Goal: Task Accomplishment & Management: Manage account settings

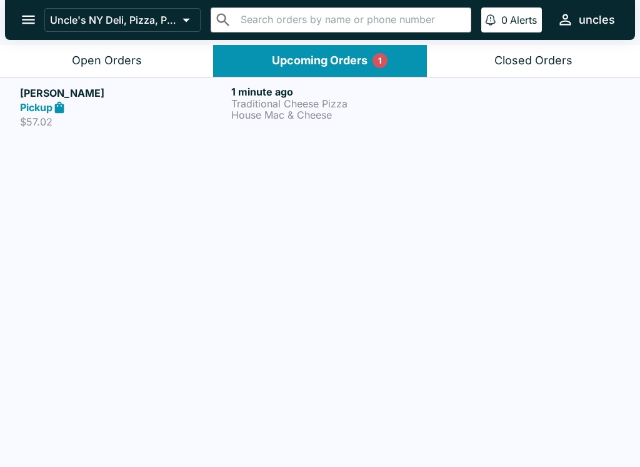
click at [359, 110] on p "House Mac & Cheese" at bounding box center [334, 114] width 206 height 11
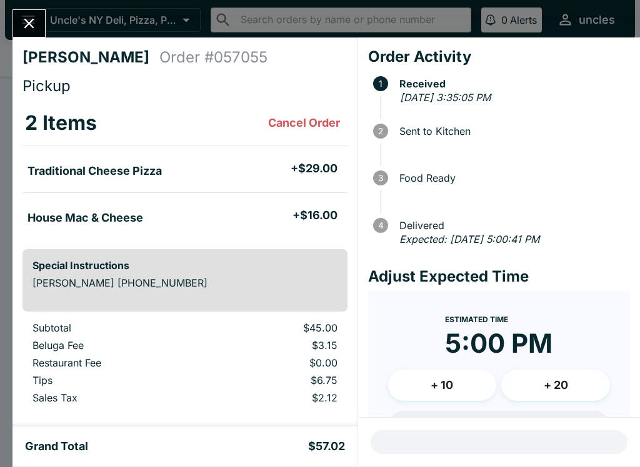
click at [37, 29] on icon "Close" at bounding box center [29, 23] width 17 height 17
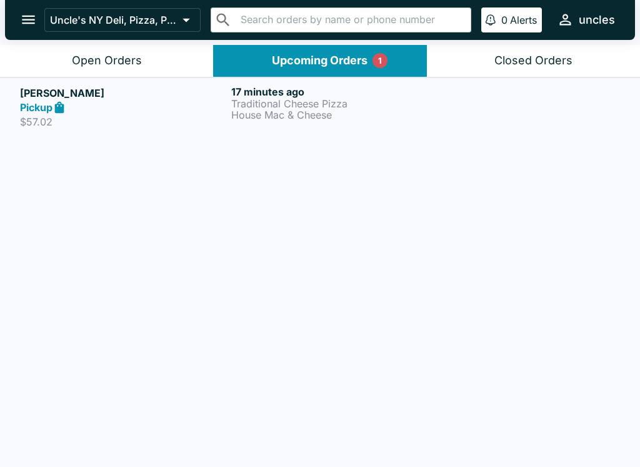
click at [152, 69] on button "Open Orders" at bounding box center [106, 61] width 213 height 32
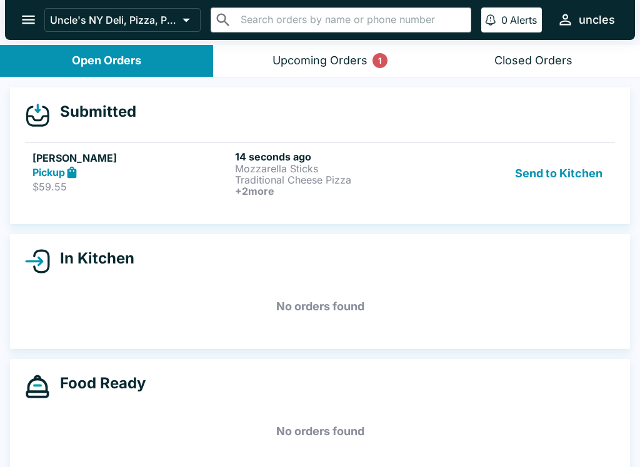
click at [209, 173] on div "Pickup" at bounding box center [130, 173] width 197 height 14
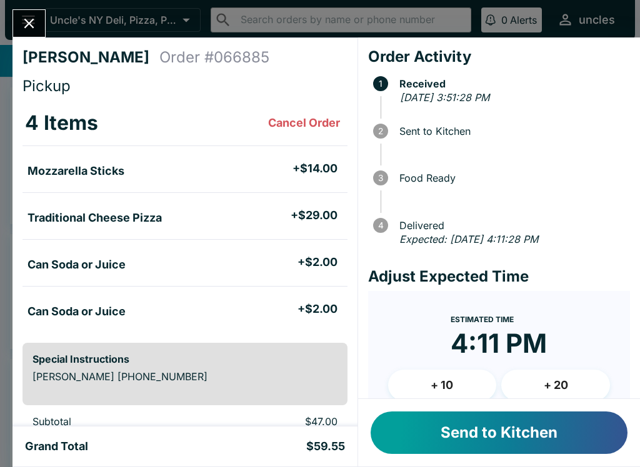
click at [437, 435] on button "Send to Kitchen" at bounding box center [498, 433] width 257 height 42
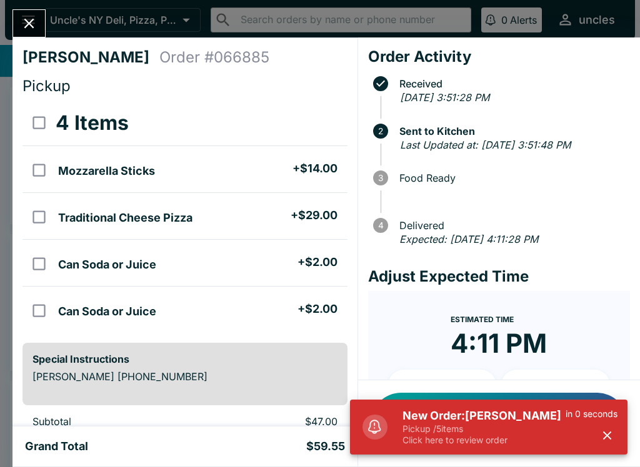
click at [470, 422] on h5 "New Order: [PERSON_NAME]" at bounding box center [483, 416] width 163 height 15
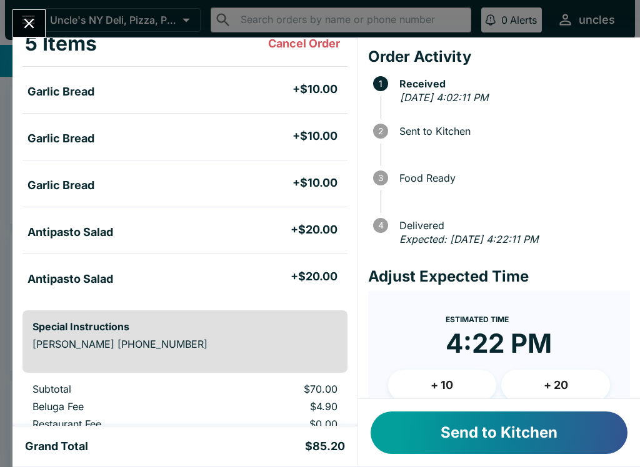
scroll to position [84, 0]
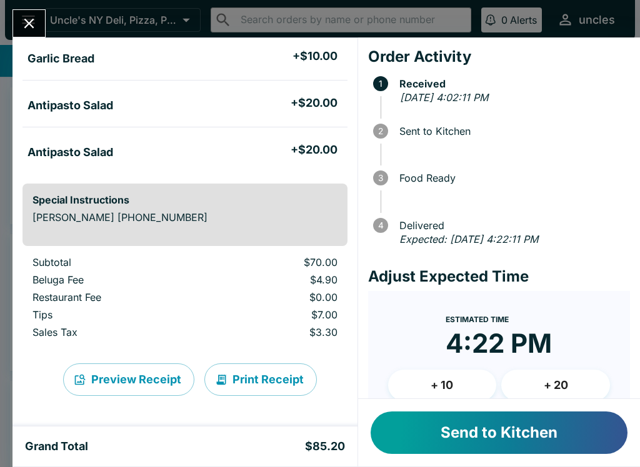
click at [459, 437] on button "Send to Kitchen" at bounding box center [498, 433] width 257 height 42
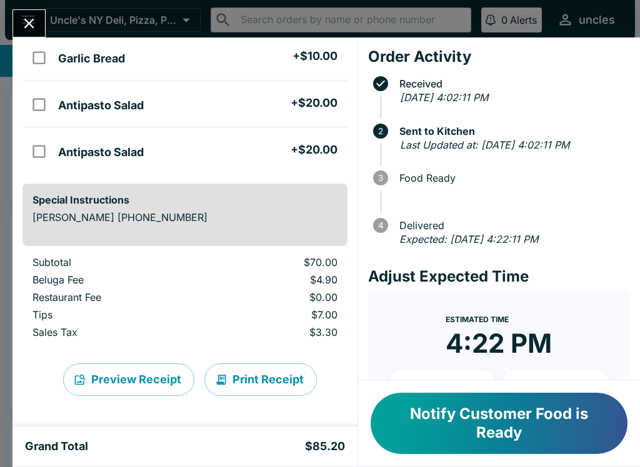
scroll to position [206, 0]
click at [30, 40] on td "orders table" at bounding box center [37, 57] width 31 height 47
checkbox input "true"
click at [27, 27] on icon "Close" at bounding box center [29, 24] width 10 height 10
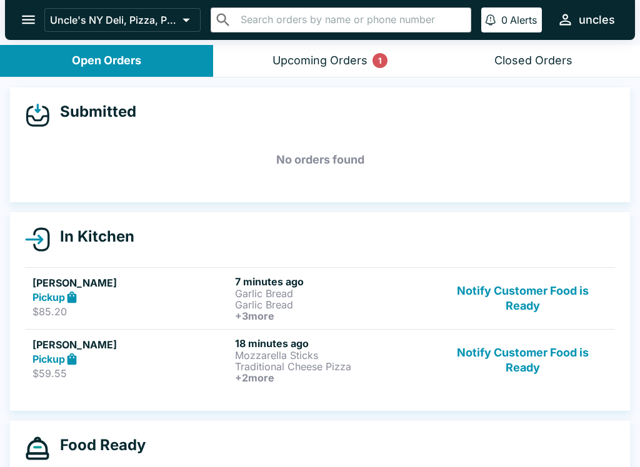
click at [151, 371] on p "$59.55" at bounding box center [130, 373] width 197 height 12
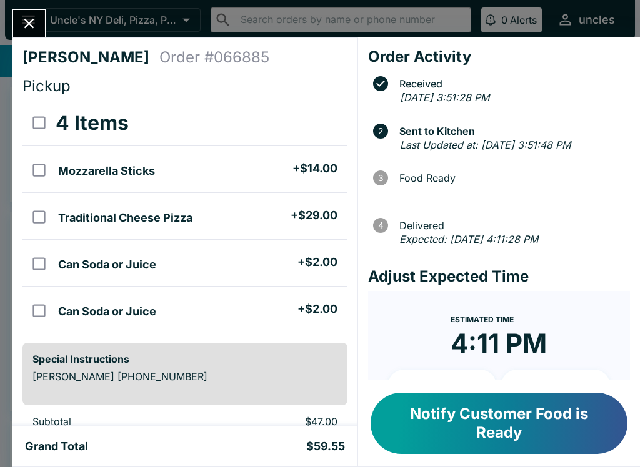
click at [248, 447] on div "Grand Total $59.55" at bounding box center [185, 446] width 320 height 15
click at [472, 431] on button "Notify Customer Food is Ready" at bounding box center [498, 423] width 257 height 61
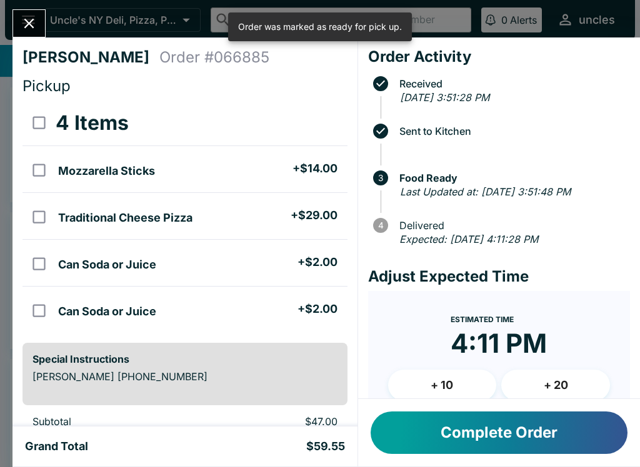
click at [504, 425] on button "Complete Order" at bounding box center [498, 433] width 257 height 42
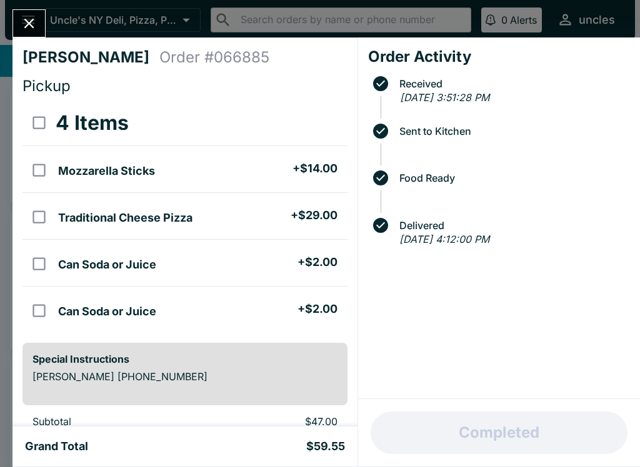
click at [33, 17] on icon "Close" at bounding box center [29, 23] width 17 height 17
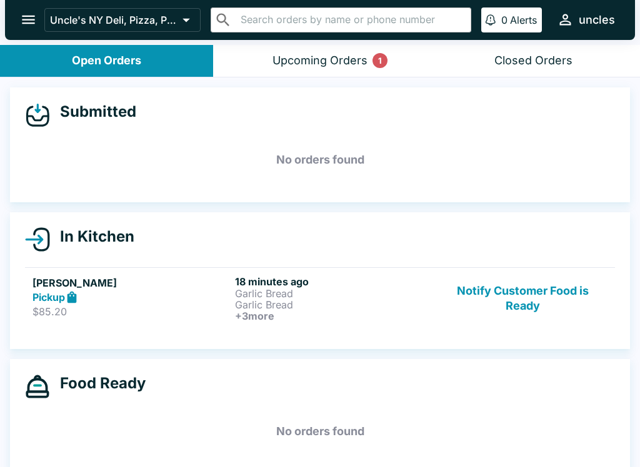
click at [159, 305] on p "$85.20" at bounding box center [130, 311] width 197 height 12
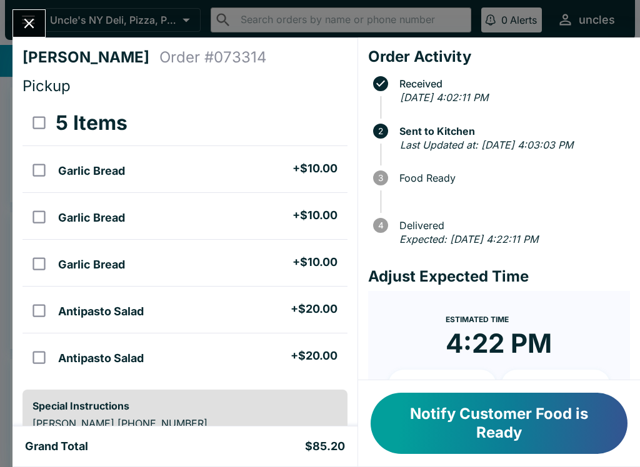
click at [509, 417] on button "Notify Customer Food is Ready" at bounding box center [498, 423] width 257 height 61
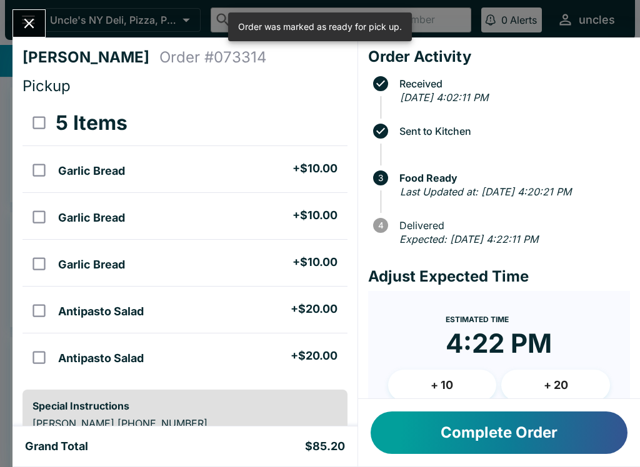
click at [22, 11] on button "Close" at bounding box center [29, 23] width 32 height 27
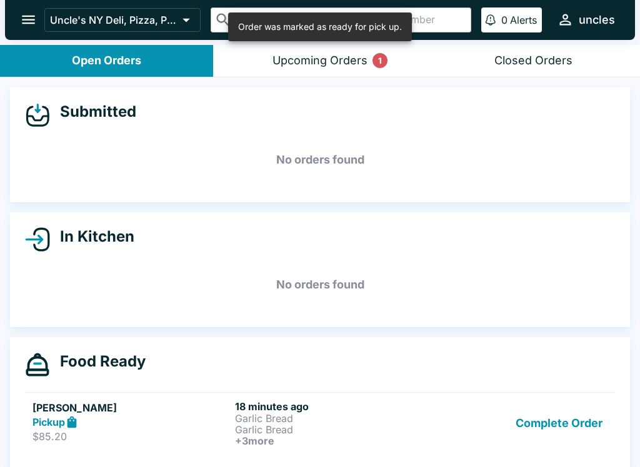
click at [339, 60] on div "Upcoming Orders 1" at bounding box center [319, 61] width 95 height 14
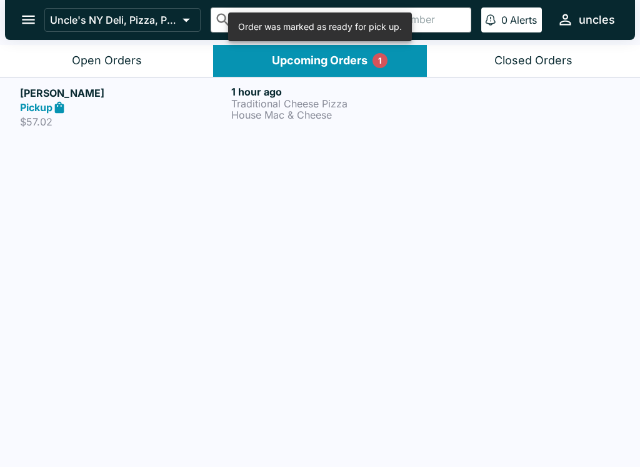
click at [234, 101] on p "Traditional Cheese Pizza" at bounding box center [334, 103] width 206 height 11
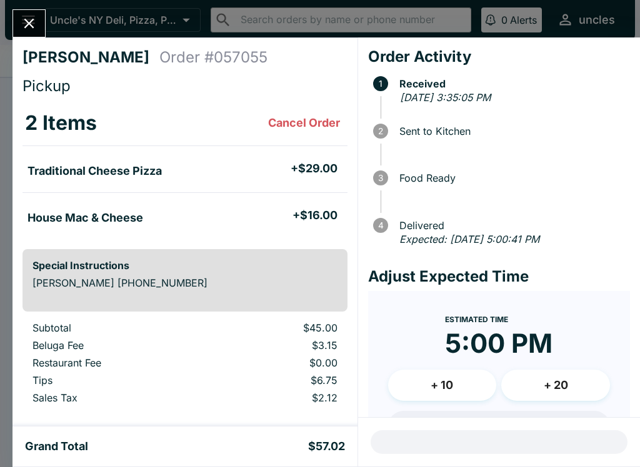
scroll to position [-1, 0]
click at [28, 27] on icon "Close" at bounding box center [29, 23] width 17 height 17
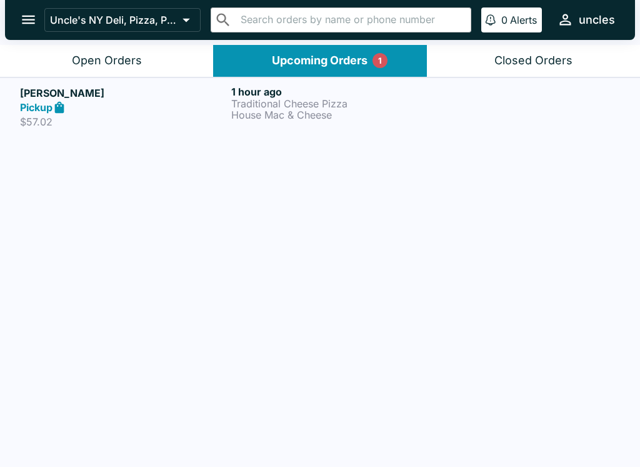
click at [69, 59] on button "Open Orders" at bounding box center [106, 61] width 213 height 32
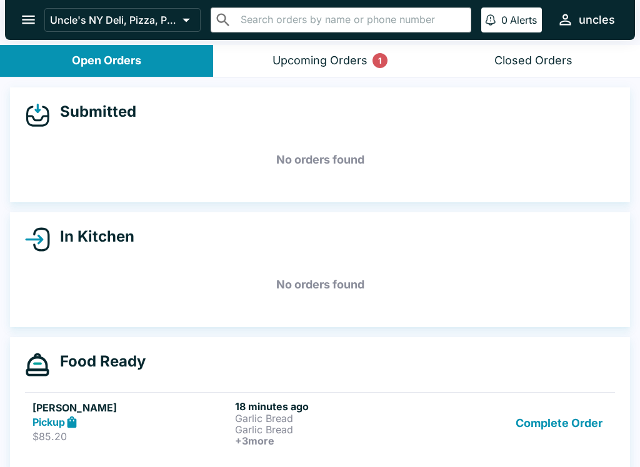
click at [385, 425] on p "Garlic Bread" at bounding box center [333, 429] width 197 height 11
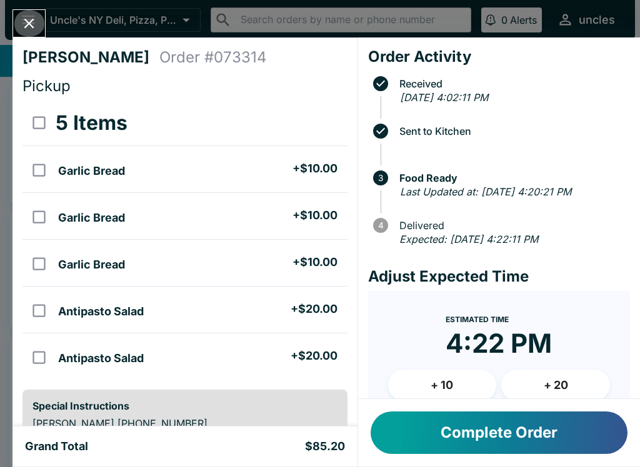
click at [26, 22] on icon "Close" at bounding box center [29, 23] width 17 height 17
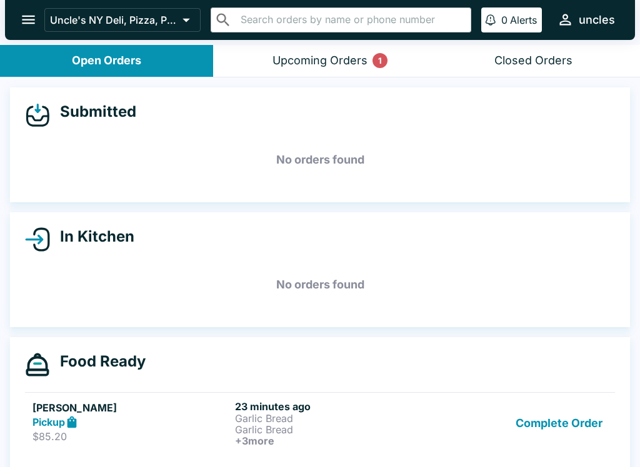
click at [338, 61] on div "Upcoming Orders 1" at bounding box center [319, 61] width 95 height 14
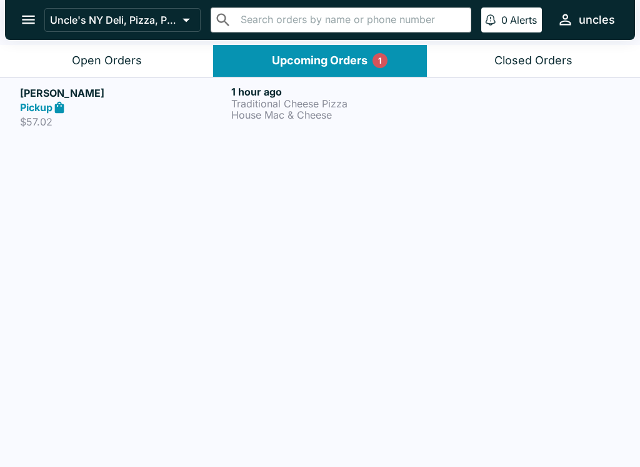
click at [176, 108] on div "Pickup" at bounding box center [123, 108] width 206 height 14
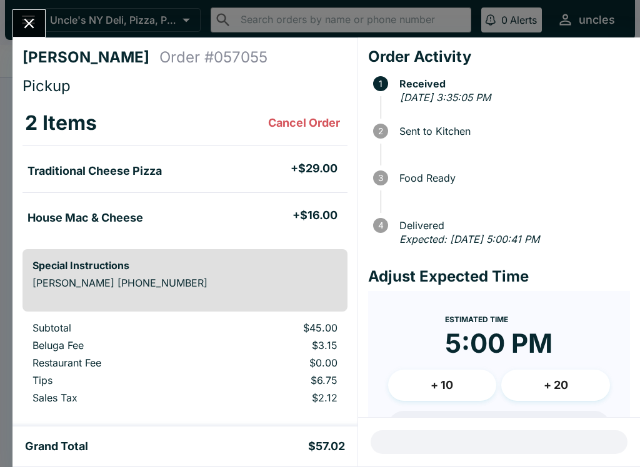
click at [35, 36] on button "Close" at bounding box center [29, 23] width 32 height 27
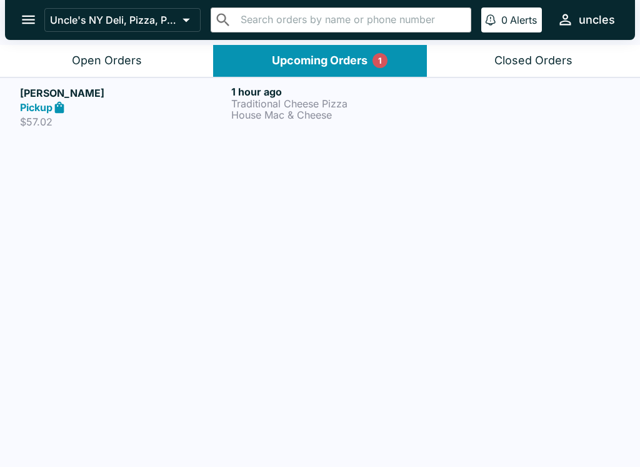
click at [157, 48] on button "Open Orders" at bounding box center [106, 61] width 213 height 32
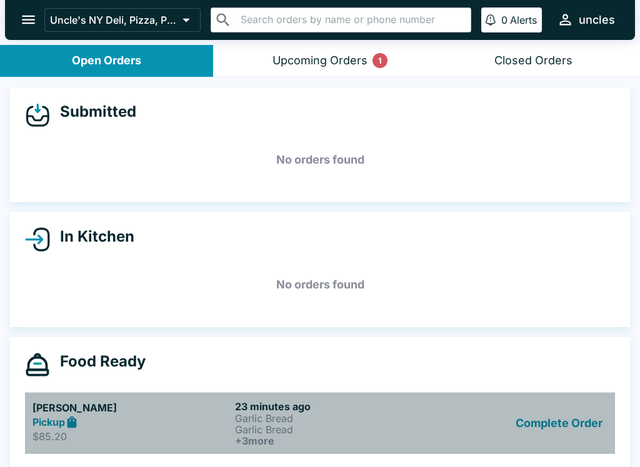
click at [452, 420] on div "Complete Order" at bounding box center [522, 423] width 169 height 46
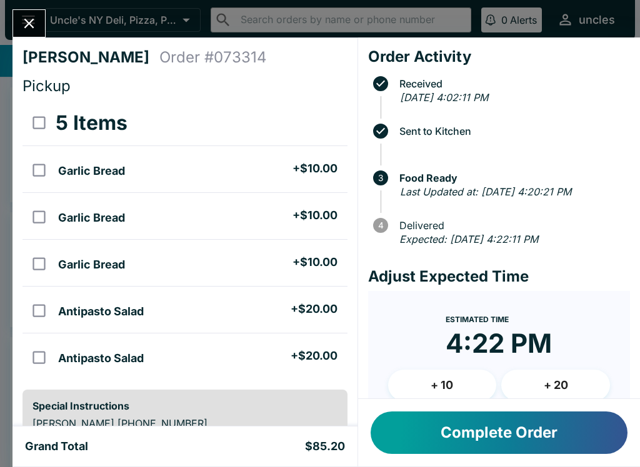
click at [534, 424] on button "Complete Order" at bounding box center [498, 433] width 257 height 42
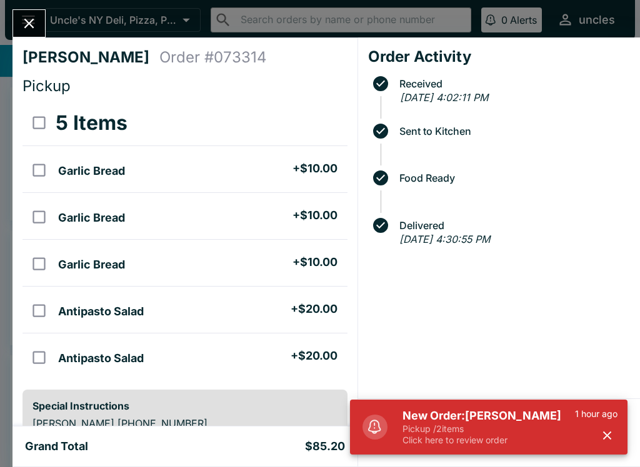
click at [436, 411] on h5 "New Order: [PERSON_NAME]" at bounding box center [488, 416] width 172 height 15
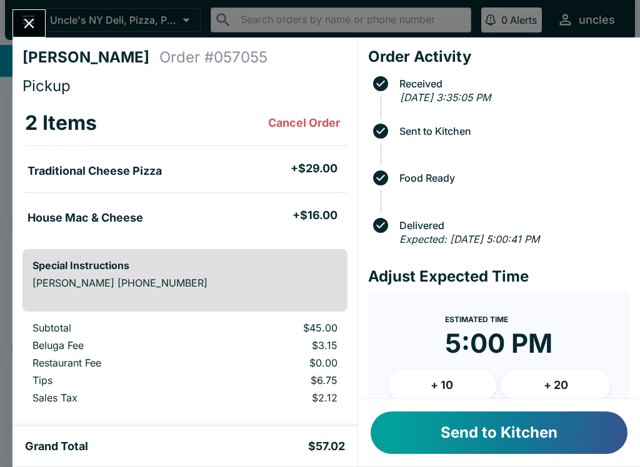
click at [470, 440] on button "Send to Kitchen" at bounding box center [498, 433] width 257 height 42
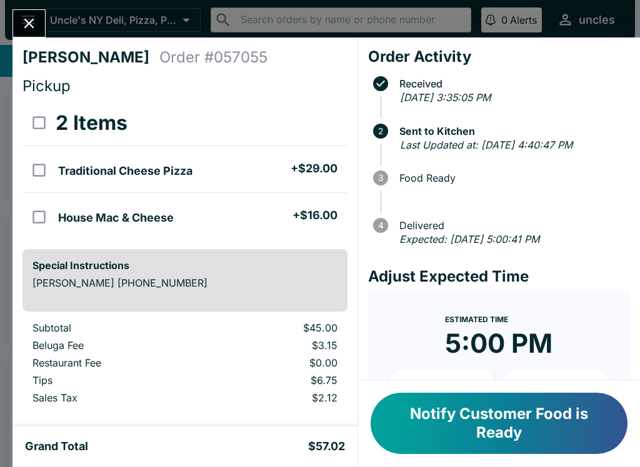
click at [36, 19] on icon "Close" at bounding box center [29, 23] width 17 height 17
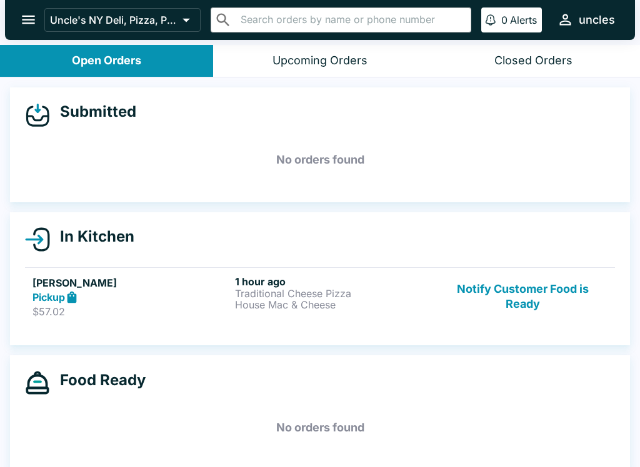
click at [231, 305] on div "[PERSON_NAME] Pickup $57.02 1 hour ago Traditional Cheese Pizza House Mac & Che…" at bounding box center [319, 297] width 575 height 43
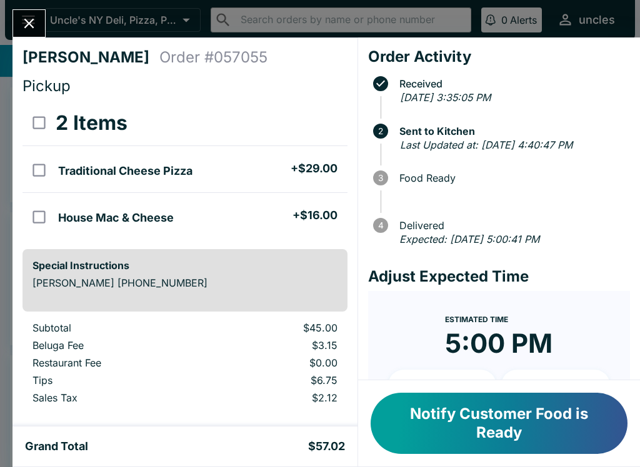
click at [33, 34] on button "Close" at bounding box center [29, 23] width 32 height 27
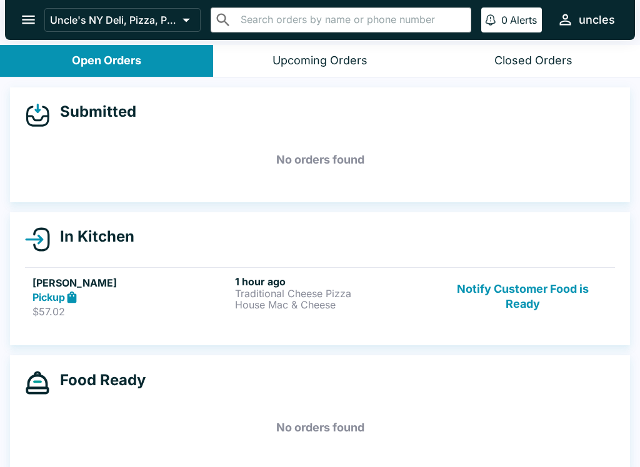
click at [525, 309] on button "Notify Customer Food is Ready" at bounding box center [522, 297] width 169 height 43
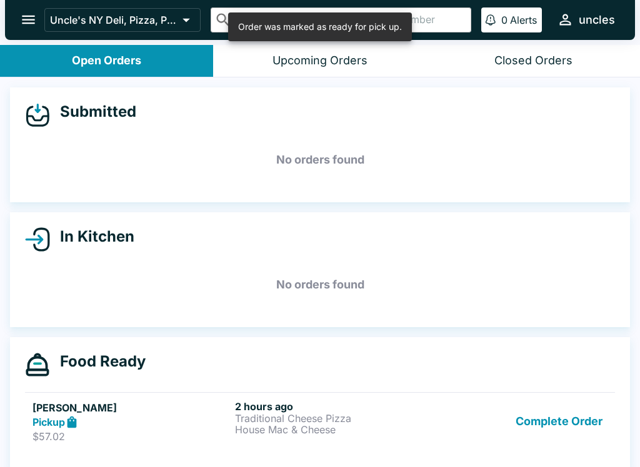
click at [554, 422] on button "Complete Order" at bounding box center [558, 421] width 97 height 43
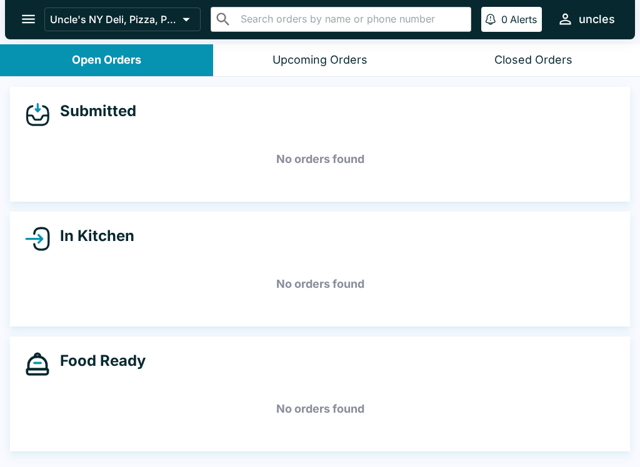
click at [508, 49] on button "Closed Orders" at bounding box center [533, 61] width 213 height 32
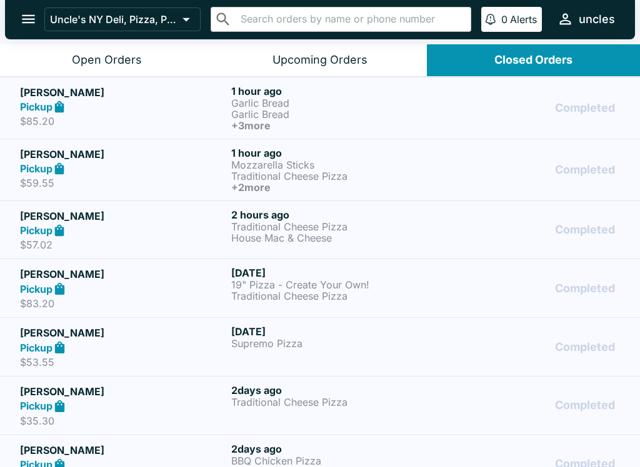
click at [395, 174] on p "Traditional Cheese Pizza" at bounding box center [334, 176] width 206 height 11
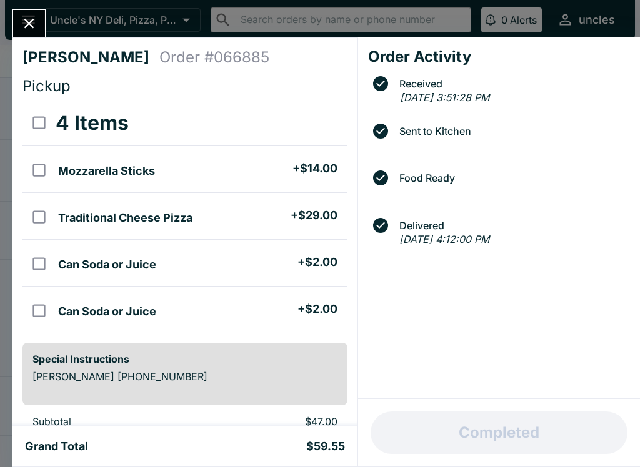
click at [42, 26] on button "Close" at bounding box center [29, 23] width 32 height 27
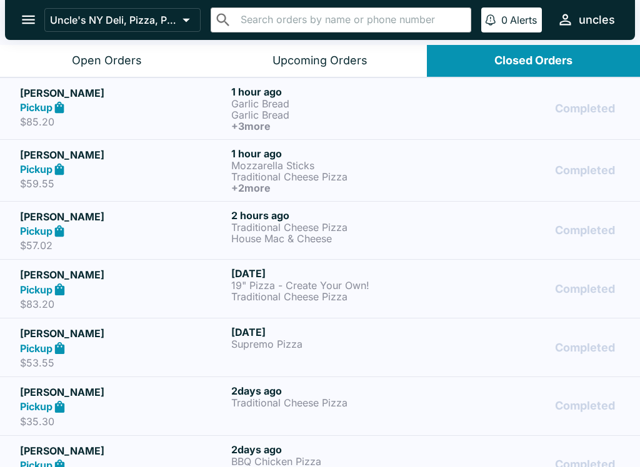
click at [137, 106] on div "Pickup" at bounding box center [123, 108] width 206 height 14
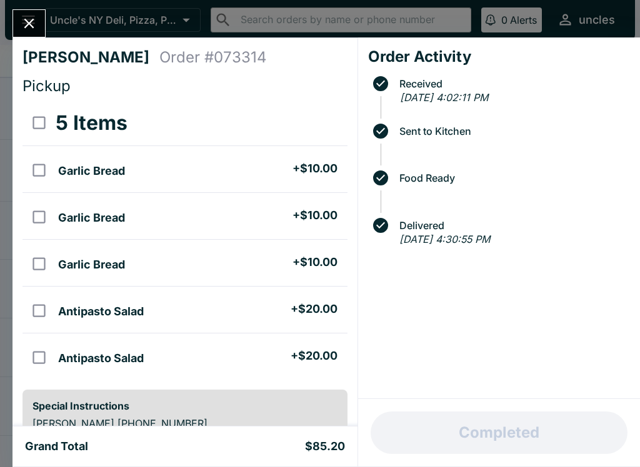
click at [37, 28] on icon "Close" at bounding box center [29, 23] width 17 height 17
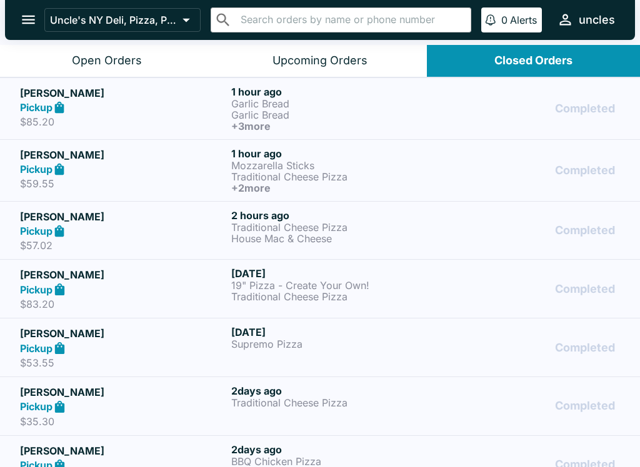
click at [80, 51] on button "Open Orders" at bounding box center [106, 61] width 213 height 32
